Goal: Information Seeking & Learning: Learn about a topic

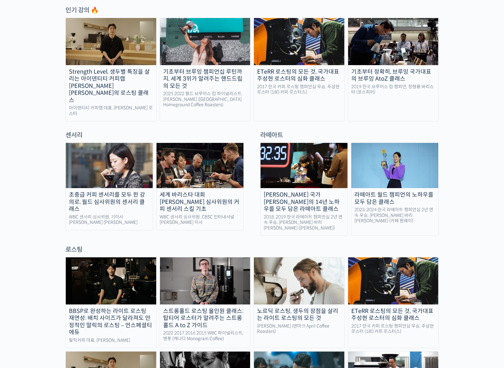
scroll to position [351, 0]
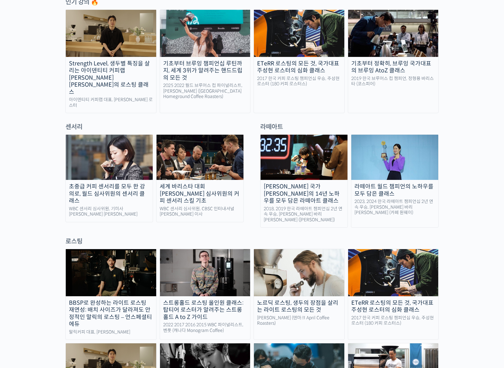
click at [303, 249] on img at bounding box center [299, 272] width 91 height 47
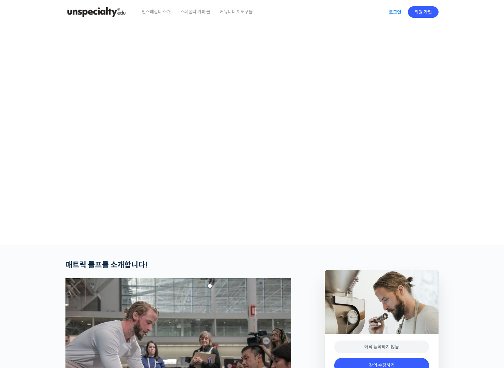
click at [395, 11] on link "로그인" at bounding box center [395, 12] width 20 height 15
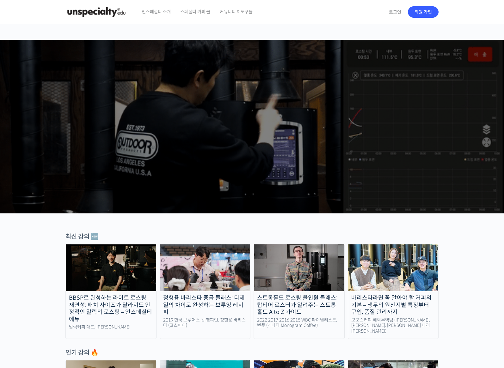
click at [196, 12] on span "스페셜티 커피 몰" at bounding box center [195, 12] width 30 height 24
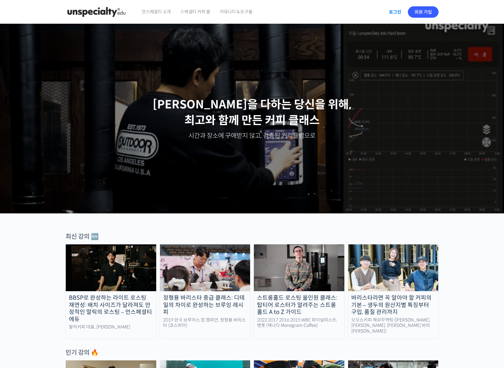
click at [397, 12] on link "로그인" at bounding box center [395, 12] width 20 height 15
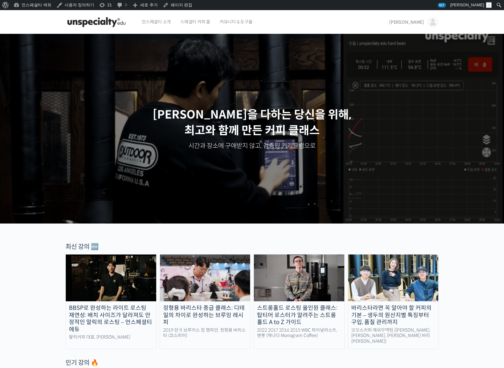
click at [423, 24] on span "[PERSON_NAME]" at bounding box center [407, 22] width 35 height 6
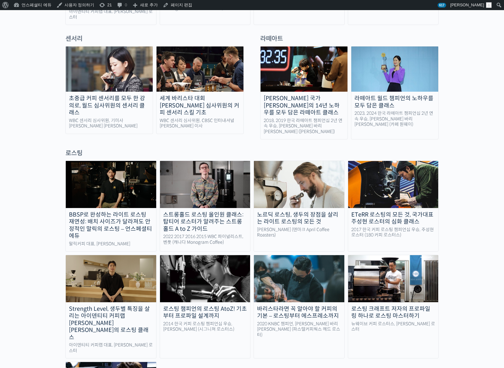
scroll to position [417, 0]
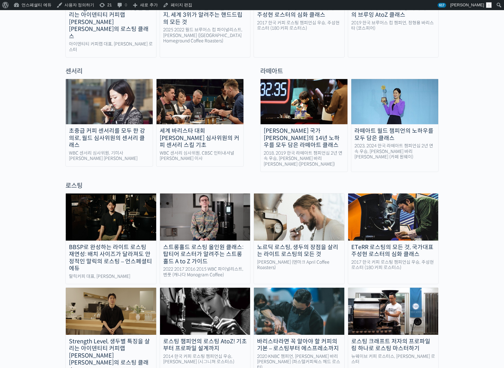
click at [299, 214] on img at bounding box center [299, 217] width 91 height 47
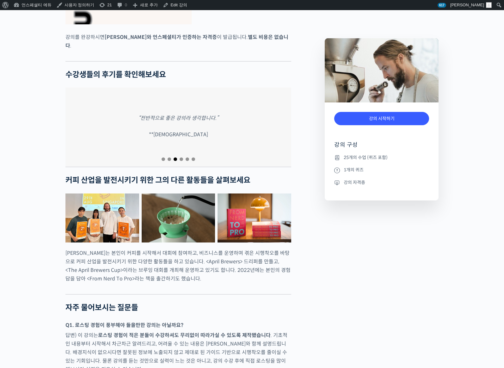
scroll to position [2433, 0]
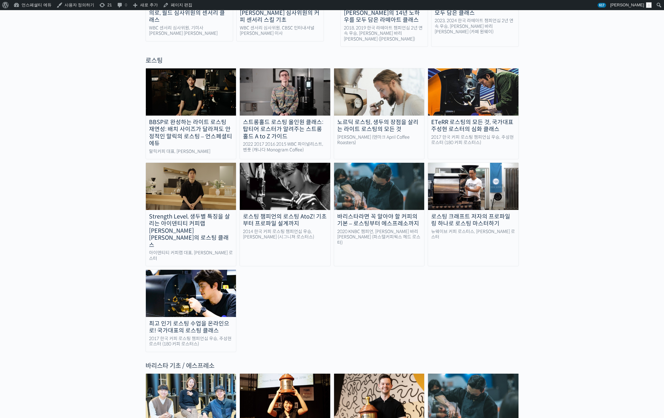
scroll to position [538, 0]
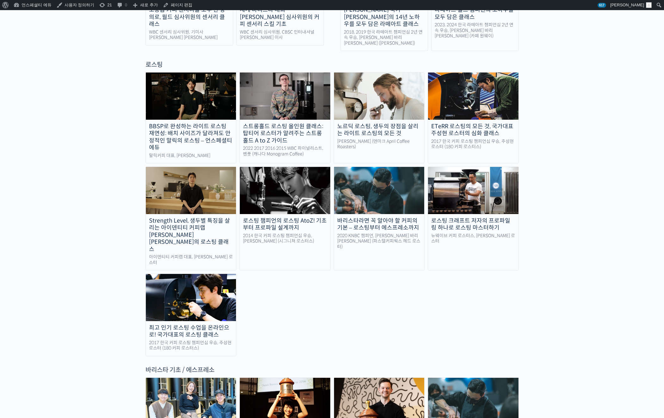
click at [378, 96] on link "노르딕 로스팅, 생두의 장점을 살리는 라이트 로스팅의 모든 것 패트릭 롤프 (덴마크 April Coffee Roasters)" at bounding box center [379, 117] width 91 height 91
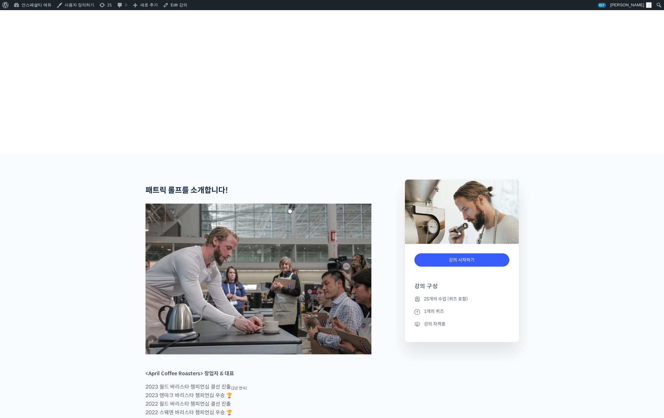
scroll to position [166, 0]
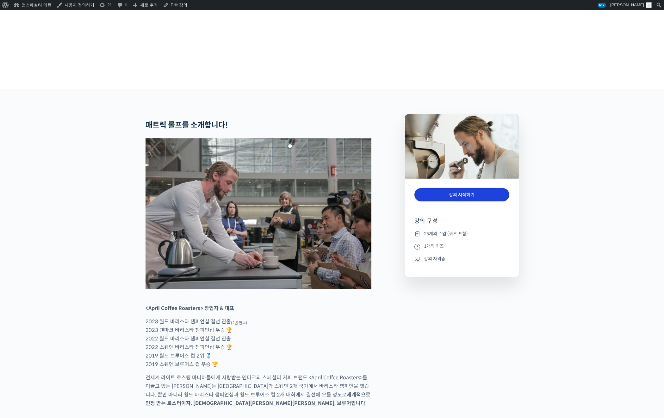
click at [457, 202] on link "강의 시작하기" at bounding box center [462, 195] width 95 height 14
click at [477, 202] on link "강의 시작하기" at bounding box center [462, 195] width 95 height 14
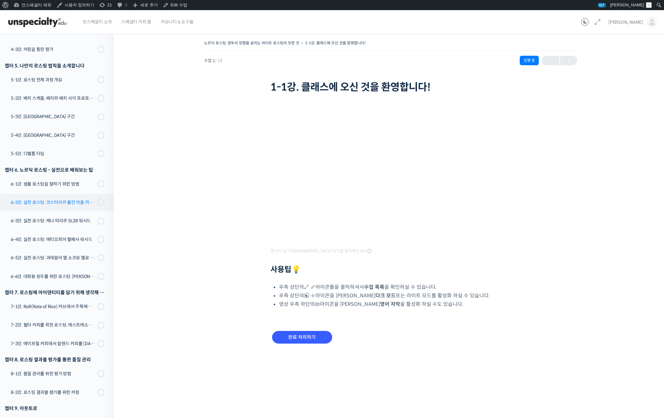
scroll to position [272, 0]
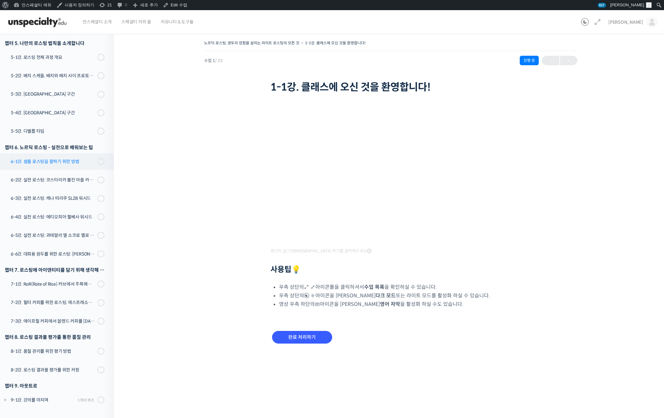
click at [54, 162] on div "6-1강. 샘플 로스팅을 잘하기 위한 방법" at bounding box center [53, 161] width 85 height 7
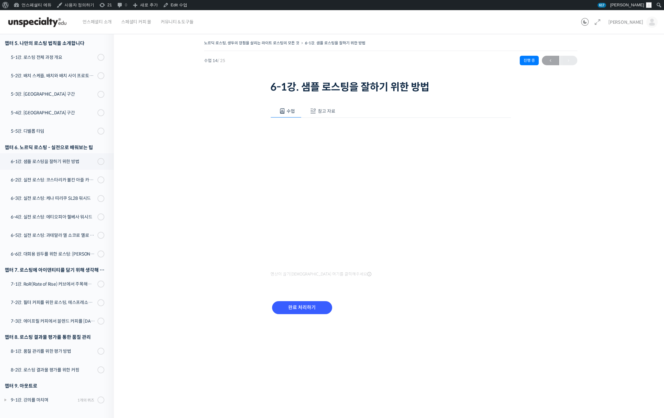
scroll to position [10, 0]
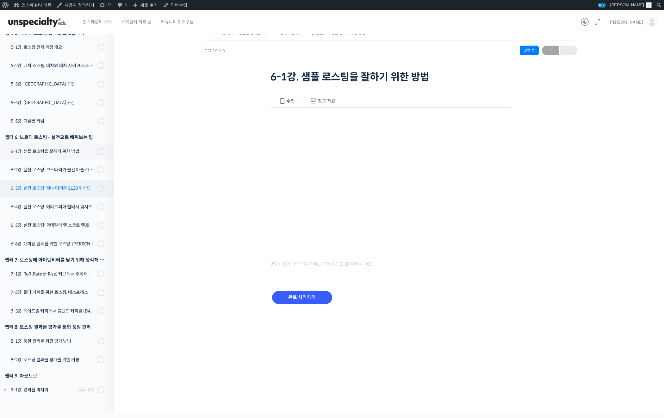
click at [44, 183] on link "6-3강. 실전 로스팅: 케냐 띠리쿠 SL28 워시드" at bounding box center [55, 188] width 117 height 16
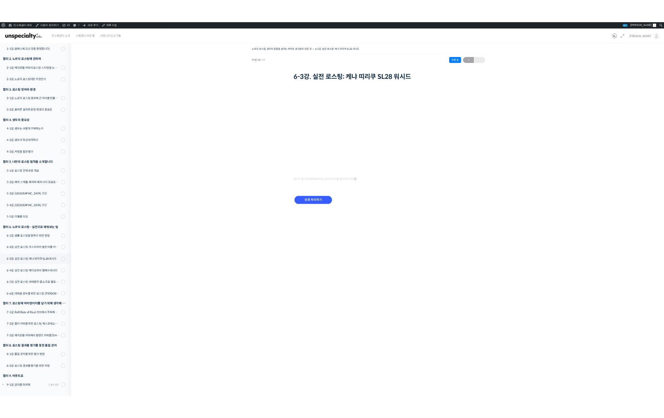
scroll to position [92, 0]
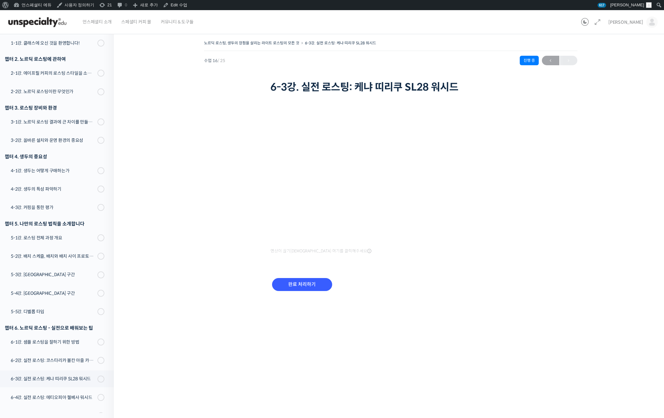
click at [552, 168] on div "노르딕 로스팅, 생두의 장점을 살리는 라이트 로스팅의 모든 것 6-3강. 실전 로스팅: 케냐 띠리쿠 SL28 워시드 진행 중 수업 16 / 2…" at bounding box center [391, 173] width 490 height 269
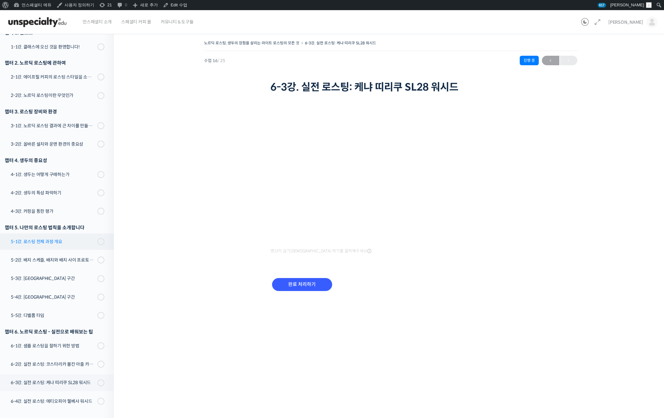
click at [54, 239] on div "5-1강. 로스팅 전체 과정 개요" at bounding box center [53, 241] width 85 height 7
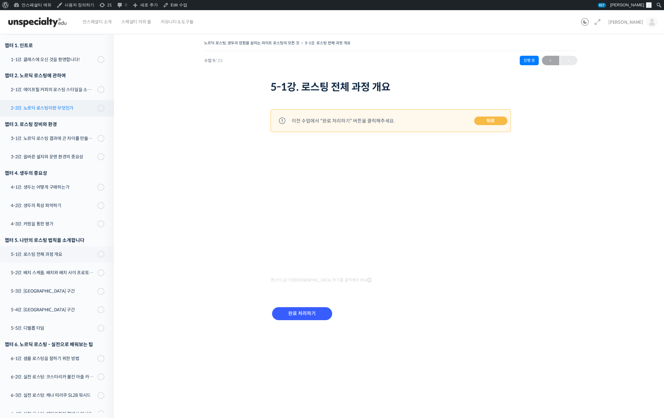
scroll to position [71, 0]
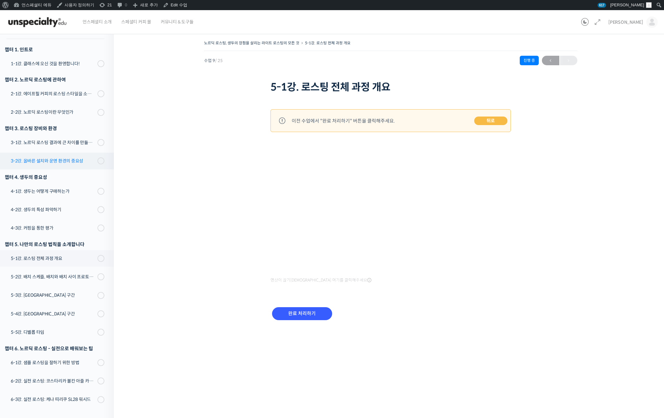
click at [57, 162] on div "3-2강. 올바른 설치와 운영 환경의 중요성" at bounding box center [53, 160] width 85 height 7
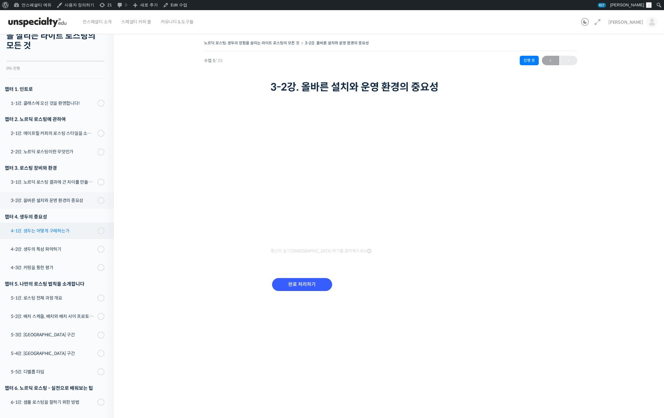
scroll to position [28, 0]
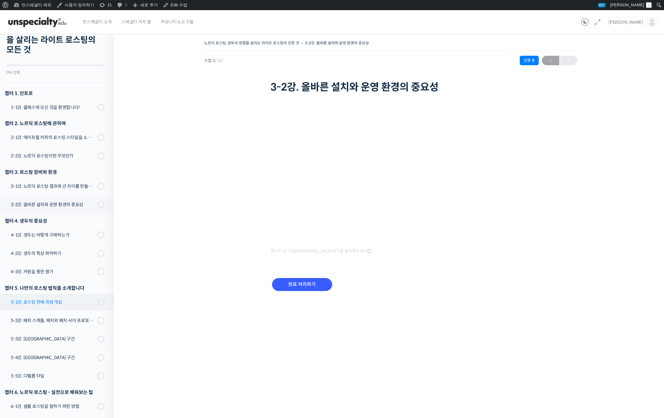
click at [48, 307] on link "5-1강. 로스팅 전체 과정 개요" at bounding box center [55, 302] width 117 height 16
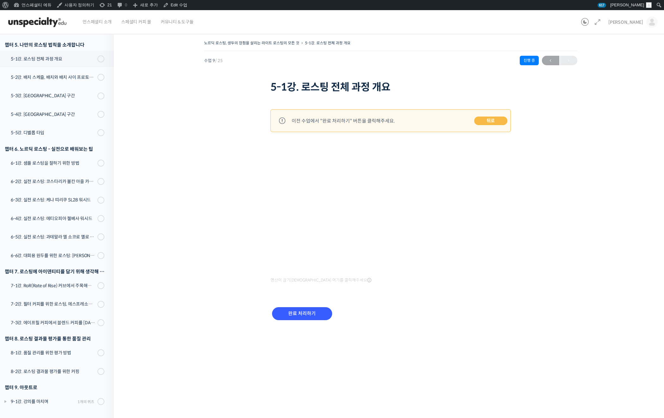
scroll to position [272, 0]
click at [58, 87] on link "5-3강. [GEOGRAPHIC_DATA] 구간" at bounding box center [55, 94] width 117 height 16
click at [58, 80] on link "5-2강. 배치 스케쥴, 배치와 배치 사이 프로토콜 & 투입 온도" at bounding box center [55, 75] width 117 height 16
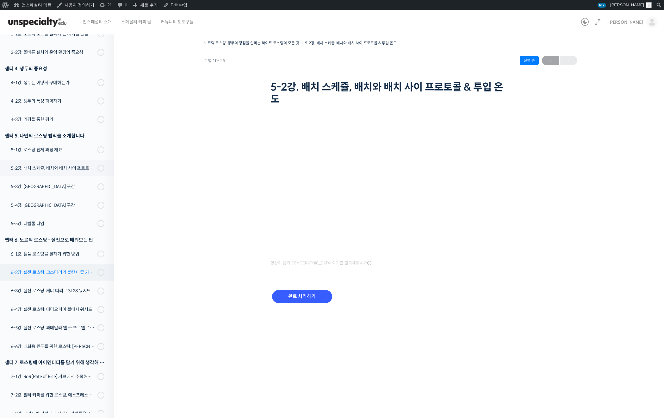
scroll to position [184, 0]
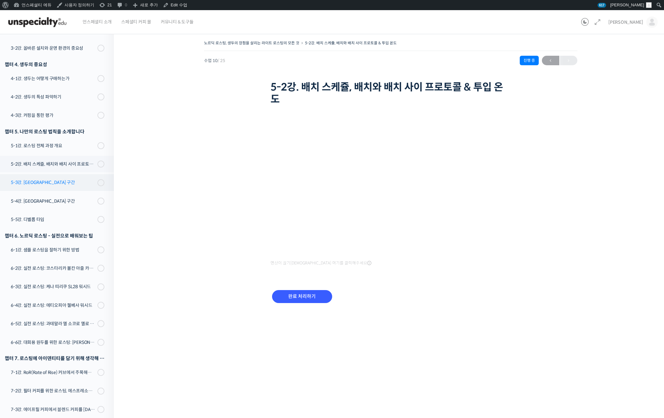
click at [38, 185] on div "5-3강. [GEOGRAPHIC_DATA] 구간" at bounding box center [53, 182] width 85 height 7
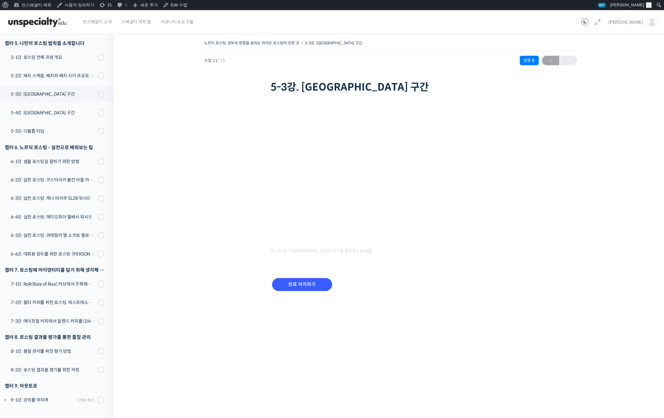
scroll to position [92, 0]
